Goal: Information Seeking & Learning: Understand process/instructions

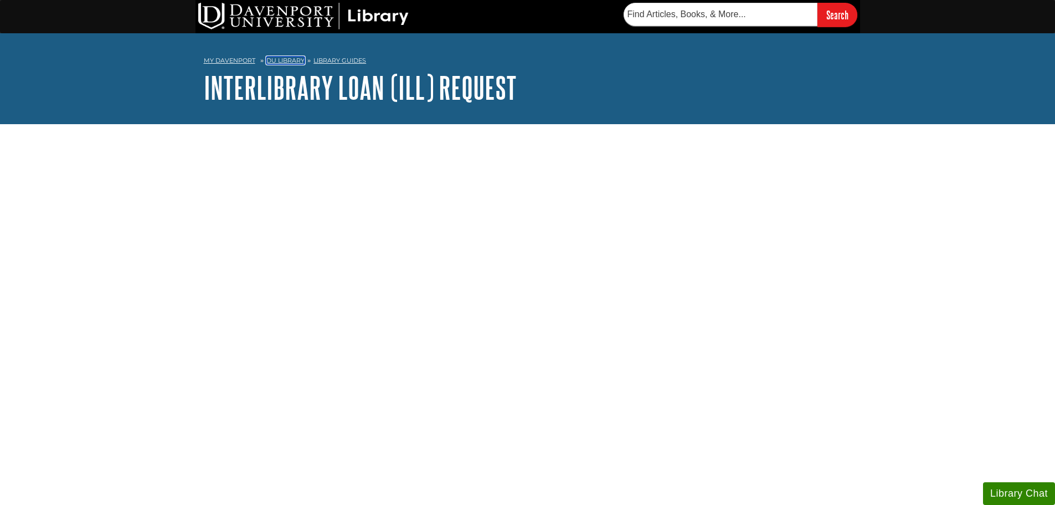
click at [286, 61] on link "DU Library" at bounding box center [285, 60] width 38 height 8
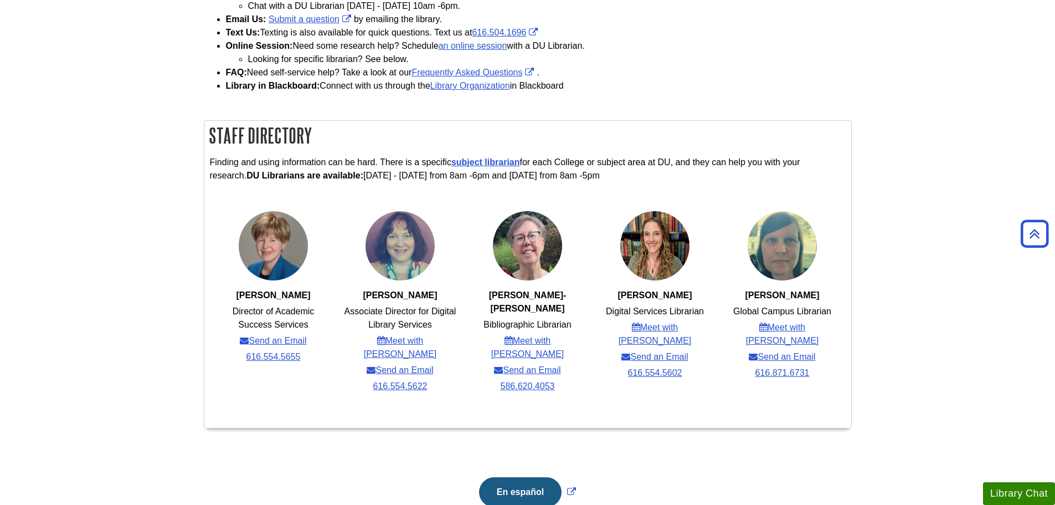
scroll to position [277, 0]
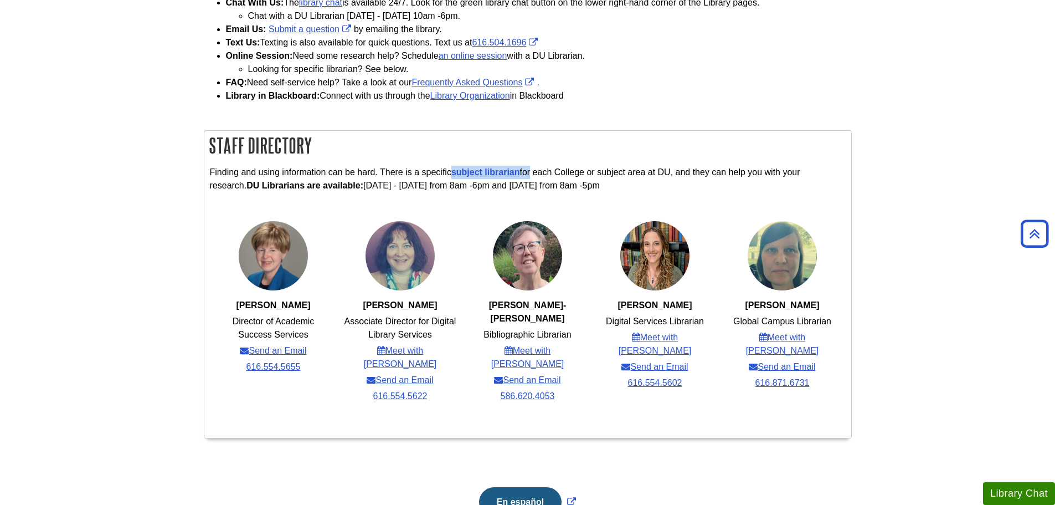
drag, startPoint x: 450, startPoint y: 172, endPoint x: 530, endPoint y: 176, distance: 79.8
click at [530, 176] on p "Finding and using information can be hard. There is a specific subject libraria…" at bounding box center [528, 179] width 636 height 27
click at [498, 208] on ul "Karen McLaughlin Director of Academic Success Services Send an Email 616.554.56…" at bounding box center [528, 312] width 636 height 229
click at [506, 173] on link "subject librarian" at bounding box center [485, 171] width 69 height 9
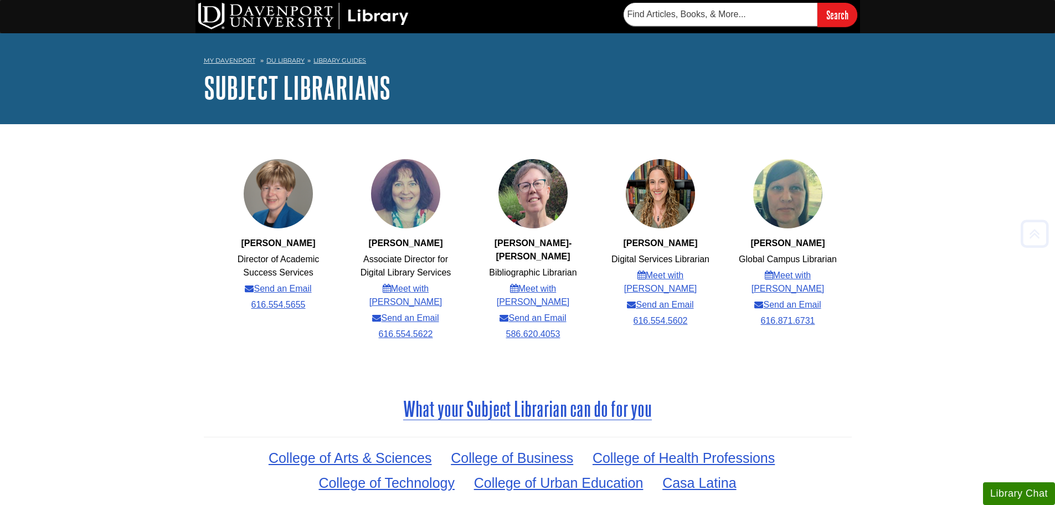
scroll to position [379, 0]
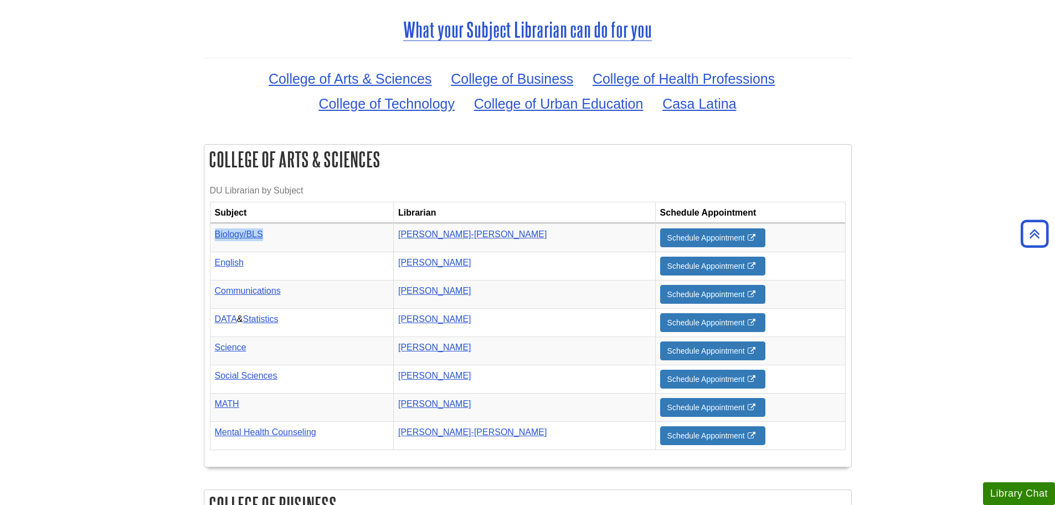
drag, startPoint x: 213, startPoint y: 224, endPoint x: 278, endPoint y: 226, distance: 65.4
click at [278, 226] on td "Biology/BLS" at bounding box center [301, 238] width 183 height 28
click at [337, 224] on td "Biology/BLS" at bounding box center [301, 238] width 183 height 28
click at [472, 229] on link "Diane Manko-Cliff" at bounding box center [472, 233] width 149 height 9
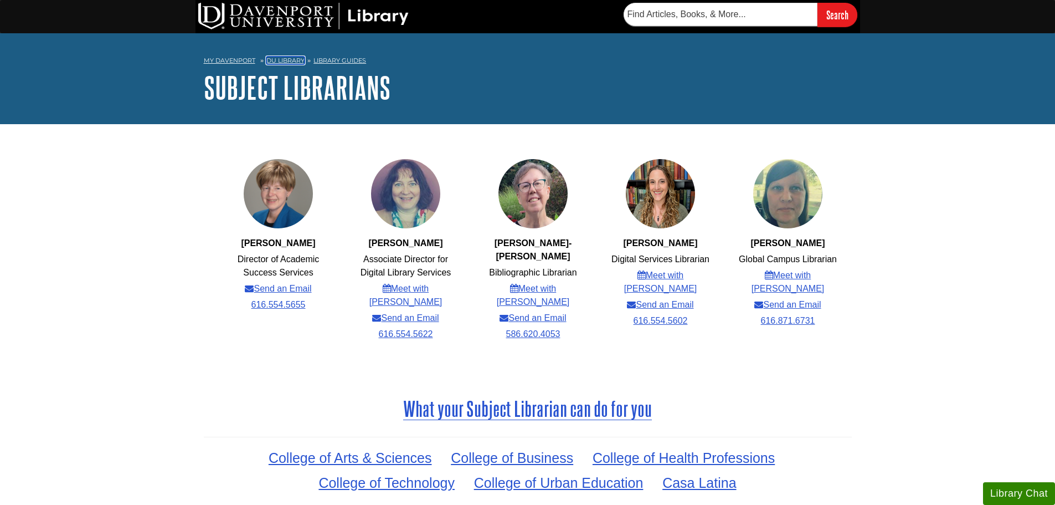
click at [294, 58] on link "DU Library" at bounding box center [285, 60] width 38 height 8
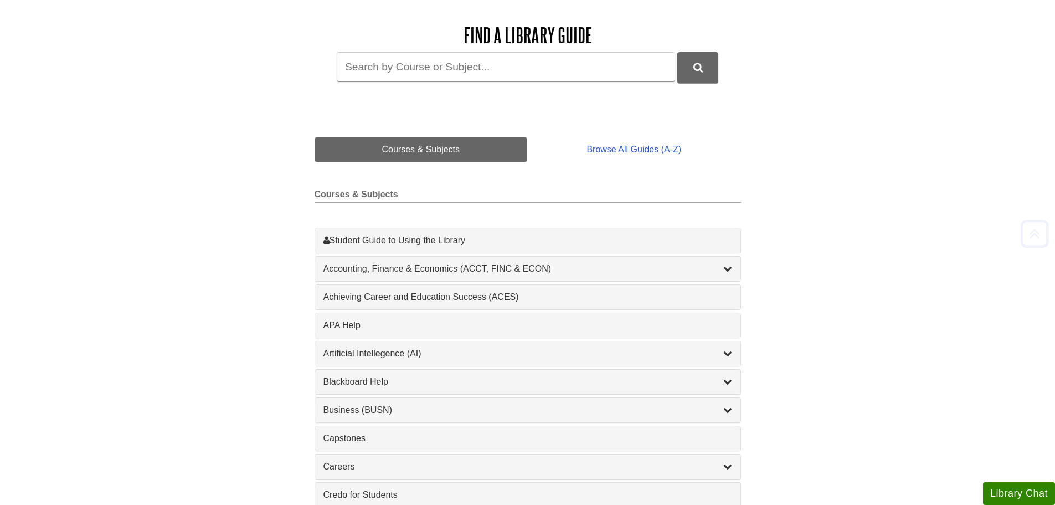
scroll to position [166, 0]
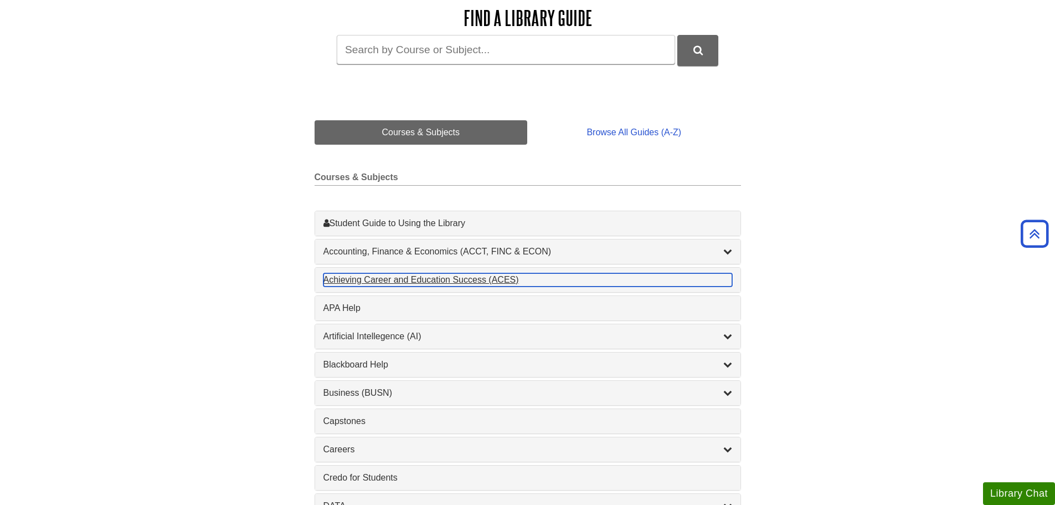
click at [481, 284] on div "Achieving Career and Education Success (ACES) , 1 guides" at bounding box center [527, 279] width 409 height 13
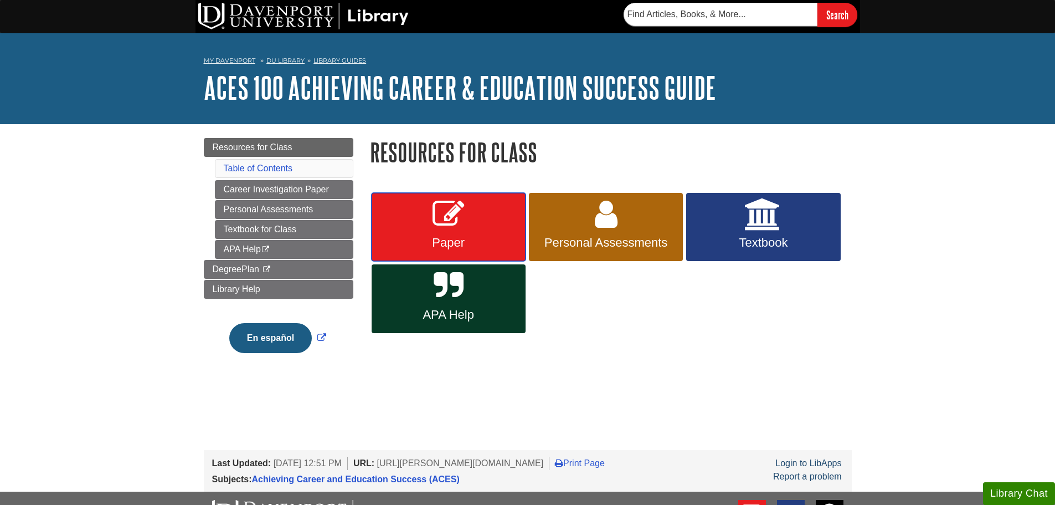
click at [393, 229] on link "Paper" at bounding box center [449, 227] width 154 height 69
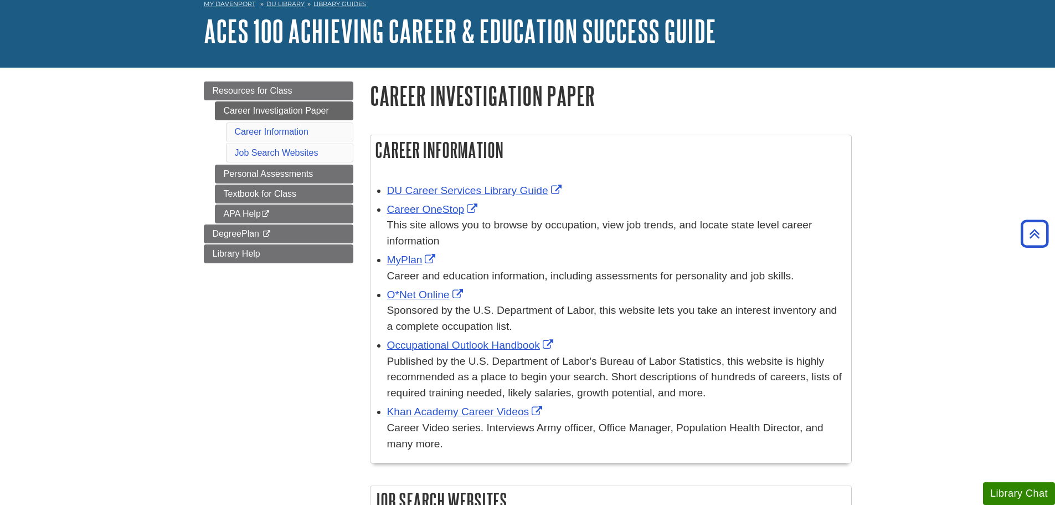
scroll to position [55, 0]
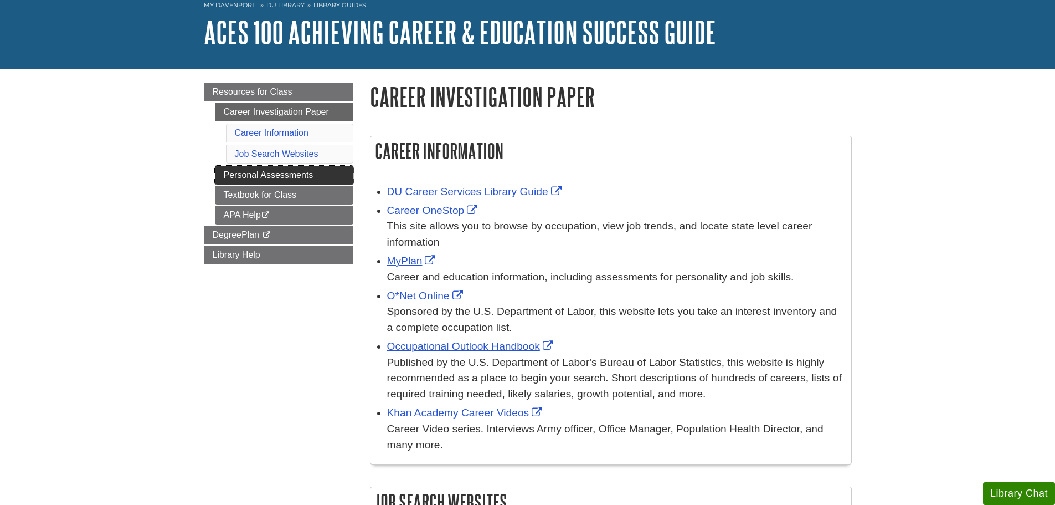
click at [309, 173] on link "Personal Assessments" at bounding box center [284, 175] width 138 height 19
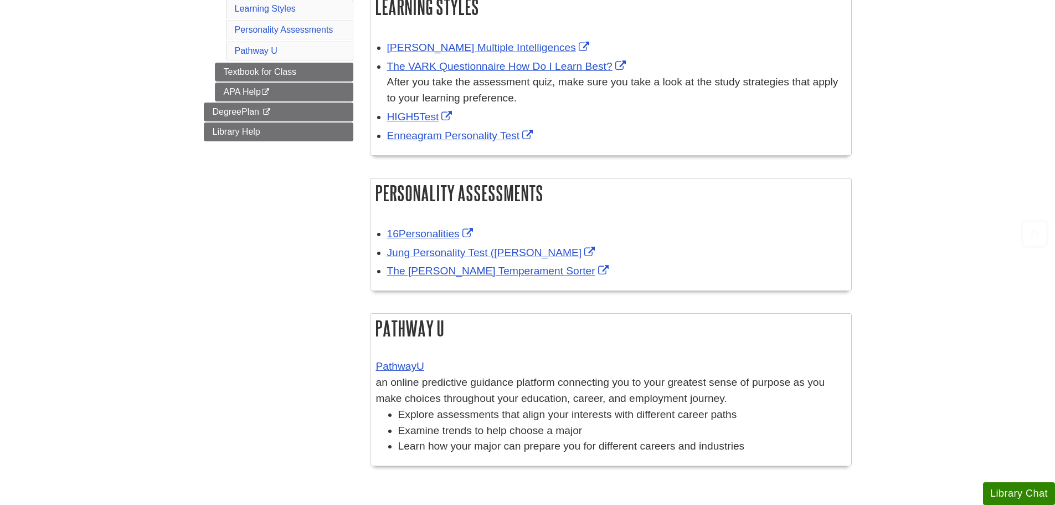
scroll to position [388, 0]
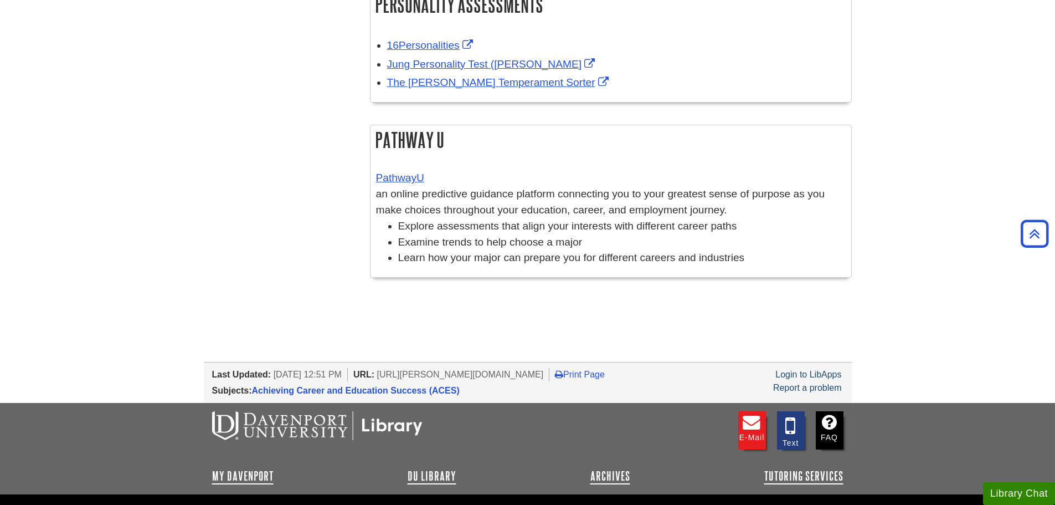
drag, startPoint x: 439, startPoint y: 172, endPoint x: 343, endPoint y: 181, distance: 96.8
click at [363, 174] on div "Learning Styles [PERSON_NAME] Multiple Intelligences The VARK Questionnaire How…" at bounding box center [611, 46] width 498 height 508
click at [491, 156] on div "Pathway U PathwayU an online predictive guidance platform connecting you to you…" at bounding box center [611, 201] width 482 height 153
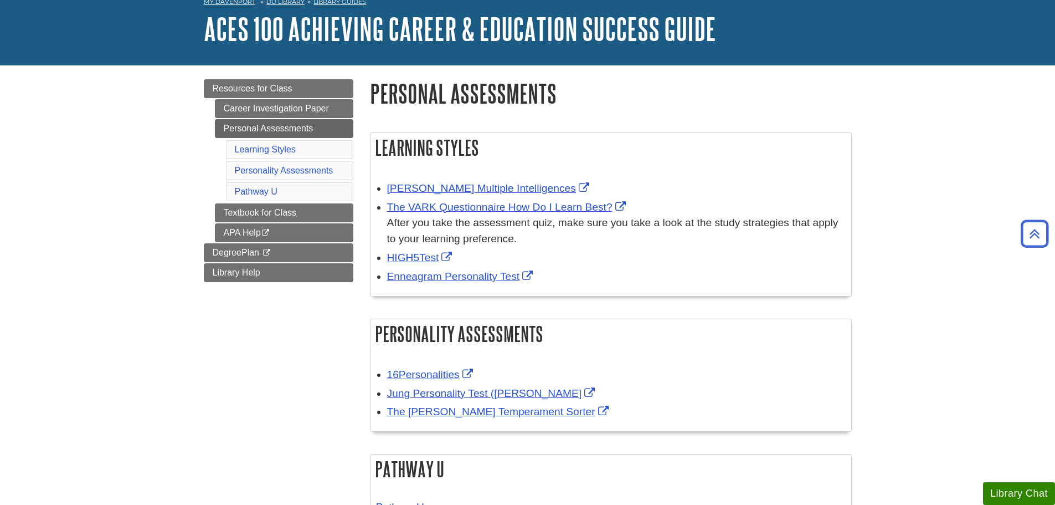
scroll to position [0, 0]
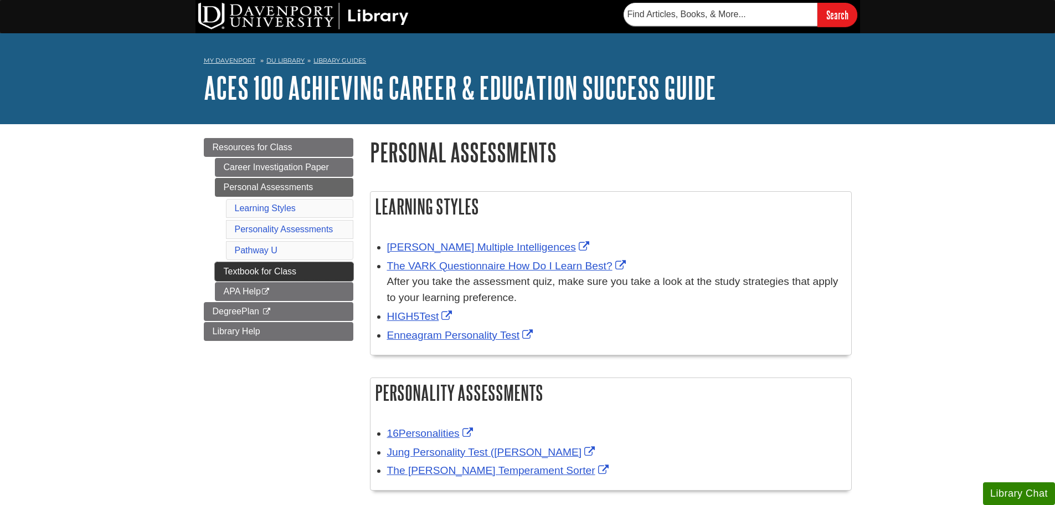
click at [277, 267] on link "Textbook for Class" at bounding box center [284, 271] width 138 height 19
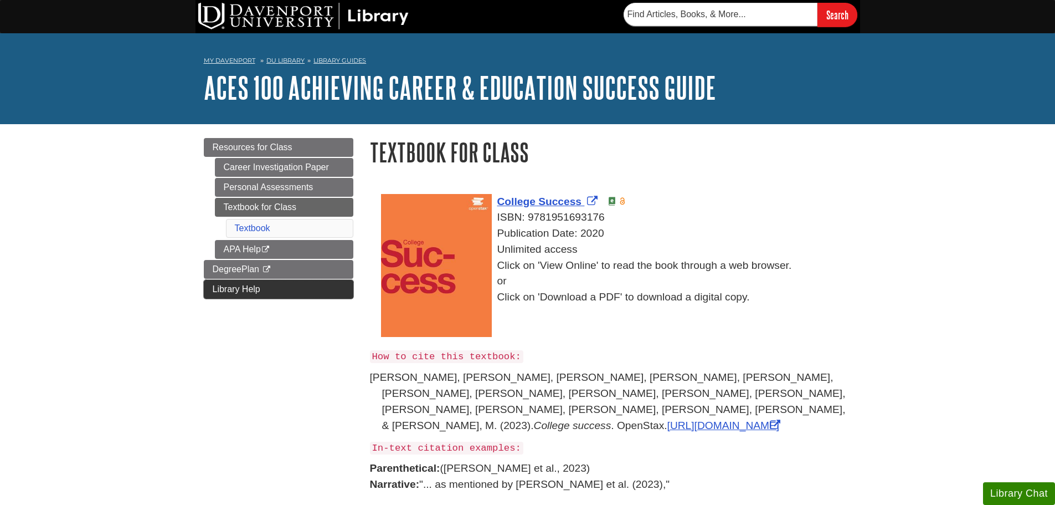
click at [325, 292] on link "Library Help" at bounding box center [279, 289] width 150 height 19
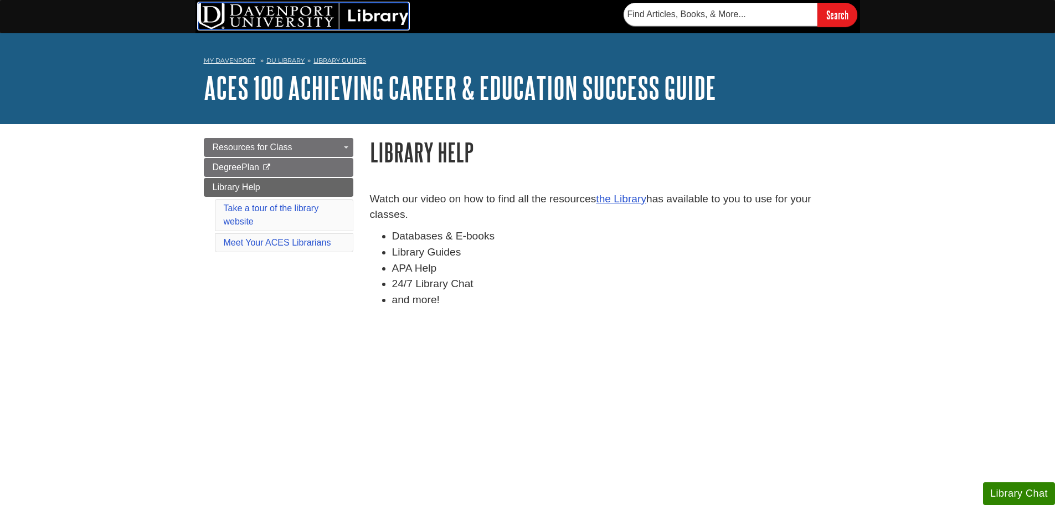
click at [333, 16] on img at bounding box center [303, 16] width 210 height 27
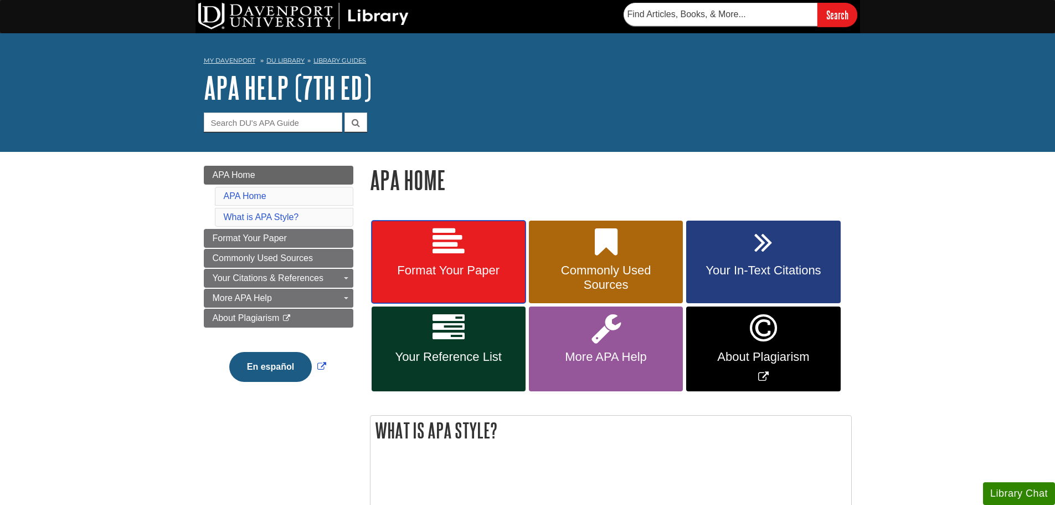
click at [474, 262] on link "Format Your Paper" at bounding box center [449, 261] width 154 height 83
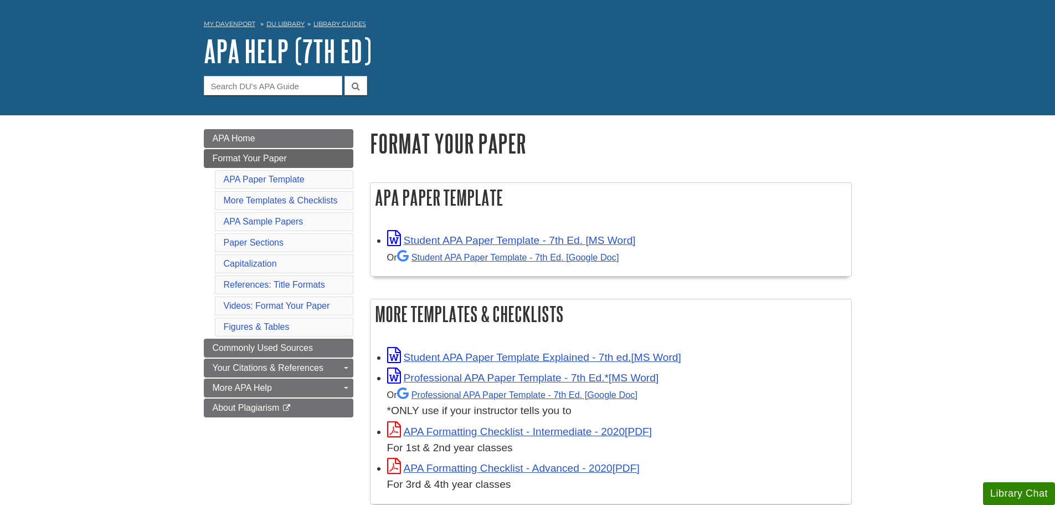
scroll to position [55, 0]
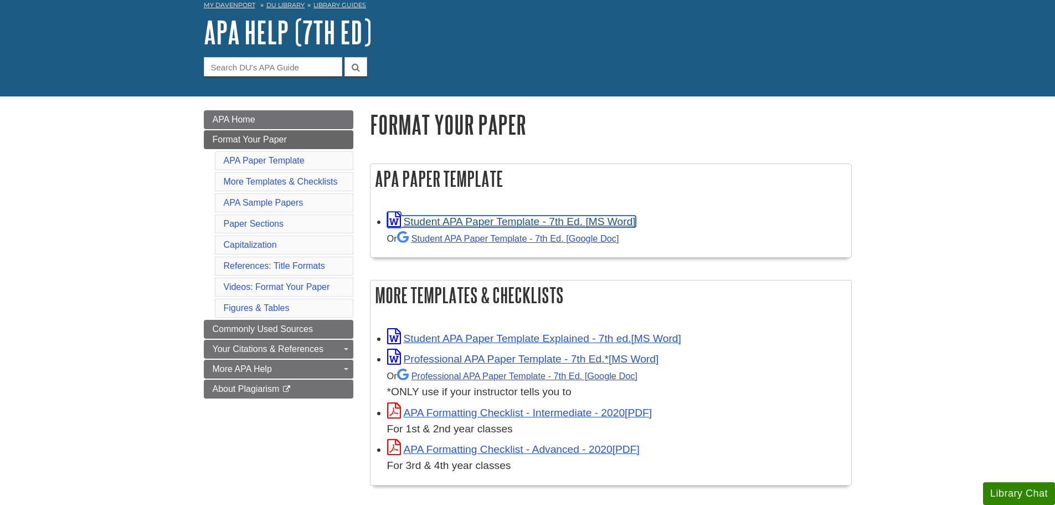
click at [608, 224] on link "Student APA Paper Template - 7th Ed. [MS Word]" at bounding box center [511, 221] width 249 height 12
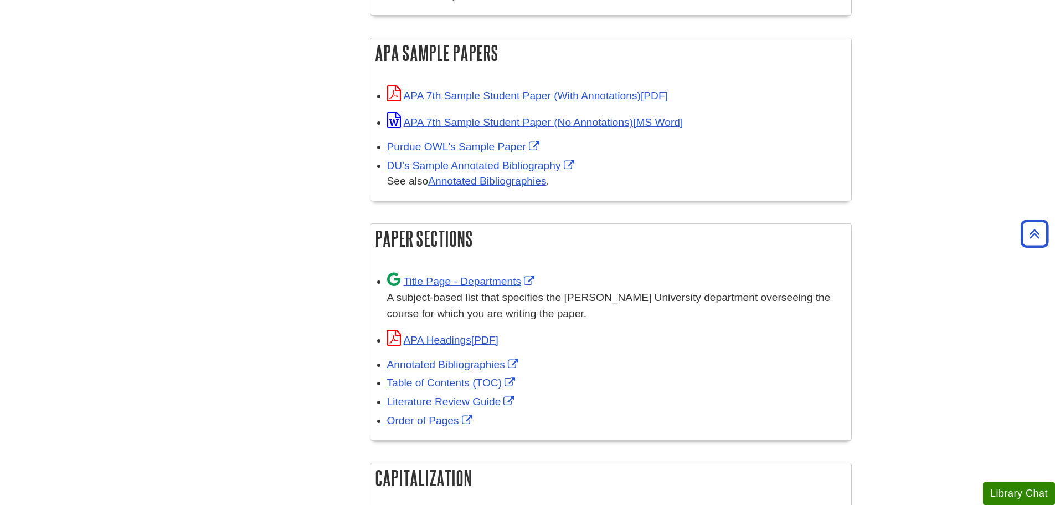
scroll to position [554, 0]
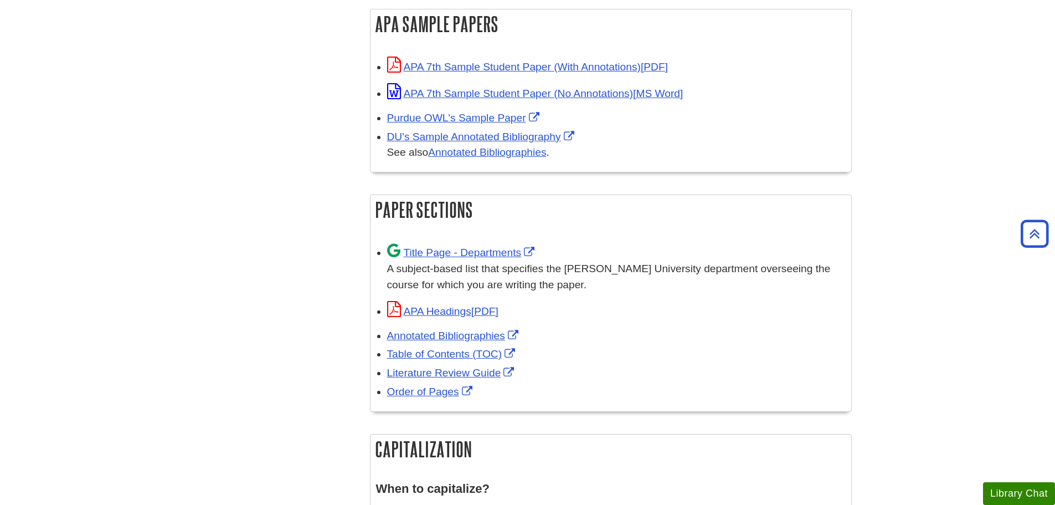
click at [556, 259] on div "Title Page - Departments A subject-based list that specifies the [PERSON_NAME] …" at bounding box center [616, 268] width 459 height 50
click at [556, 259] on div "Title Page - Departments A subject-based list that specifies the Davenport Univ…" at bounding box center [616, 268] width 459 height 50
click at [563, 253] on div "Title Page - Departments A subject-based list that specifies the Davenport Univ…" at bounding box center [616, 268] width 459 height 50
click at [471, 251] on link "Title Page - Departments" at bounding box center [462, 252] width 151 height 12
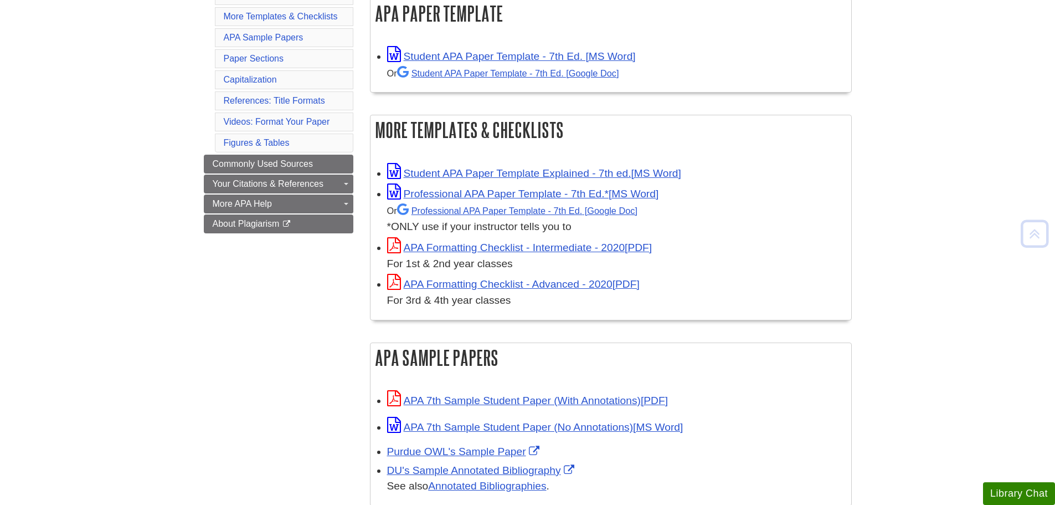
scroll to position [222, 0]
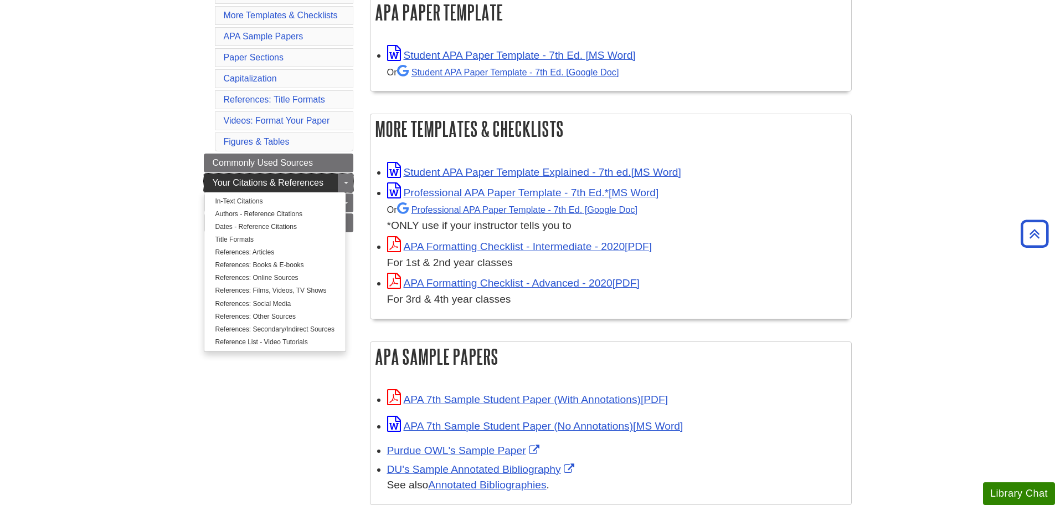
click at [317, 186] on span "Your Citations & References" at bounding box center [268, 182] width 111 height 9
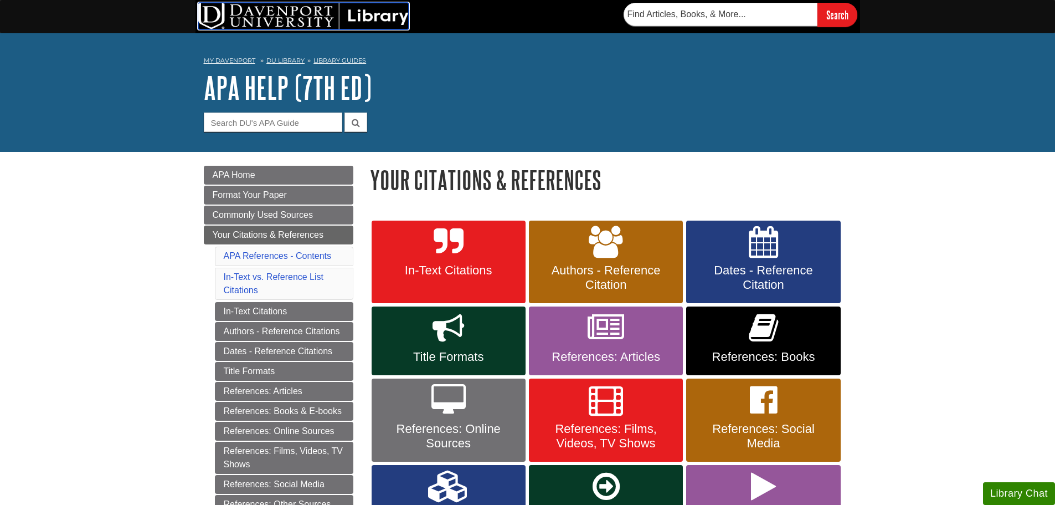
click at [233, 27] on img at bounding box center [303, 16] width 210 height 27
